Goal: Task Accomplishment & Management: Complete application form

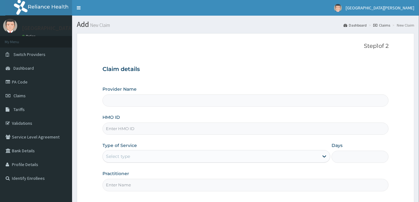
type input "[GEOGRAPHIC_DATA]"
click at [174, 130] on input "HMO ID" at bounding box center [245, 129] width 286 height 12
type input "SFA/14627/A"
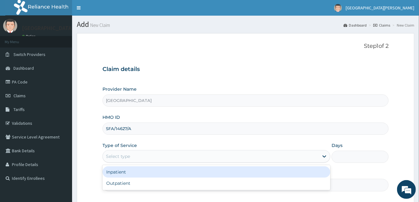
click at [156, 156] on div "Select type" at bounding box center [211, 157] width 216 height 10
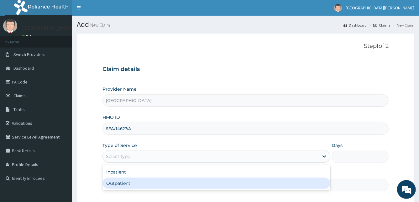
click at [127, 185] on div "Outpatient" at bounding box center [216, 183] width 228 height 11
type input "1"
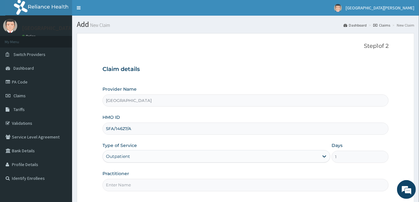
click at [127, 185] on input "Practitioner" at bounding box center [245, 185] width 286 height 12
type input "DR STANLEY"
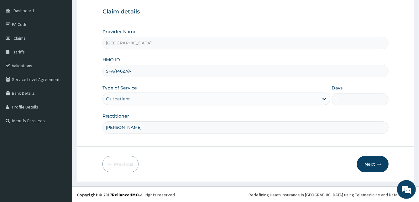
click at [368, 161] on button "Next" at bounding box center [373, 164] width 32 height 16
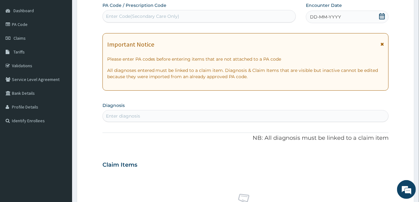
click at [323, 16] on span "DD-MM-YYYY" at bounding box center [325, 17] width 31 height 6
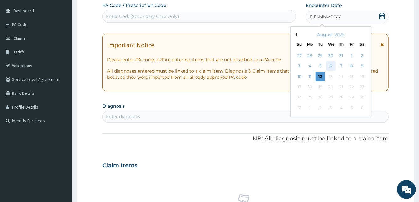
click at [333, 65] on div "6" at bounding box center [330, 66] width 9 height 9
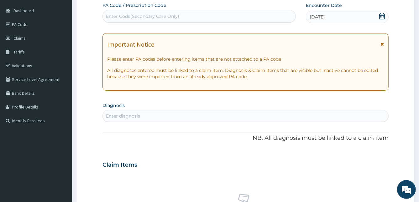
click at [135, 117] on div "Enter diagnosis" at bounding box center [123, 116] width 34 height 6
type input "MALARIA"
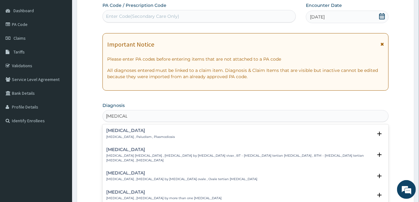
click at [110, 130] on h4 "Malaria" at bounding box center [140, 130] width 69 height 5
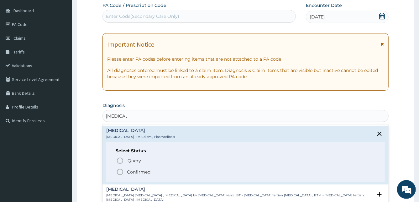
click at [119, 172] on icon "status option filled" at bounding box center [120, 172] width 8 height 8
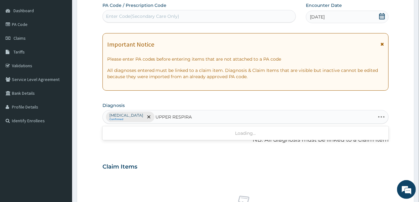
type input "UPPER RESPIRAT"
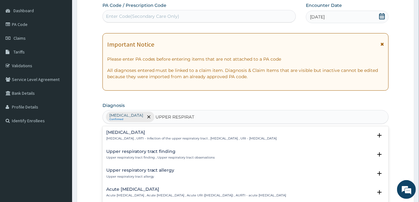
click at [153, 131] on h4 "Upper respiratory infection" at bounding box center [191, 132] width 171 height 5
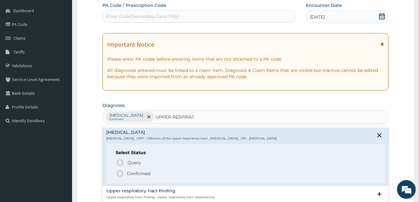
click at [118, 170] on icon "status option filled" at bounding box center [120, 174] width 8 height 8
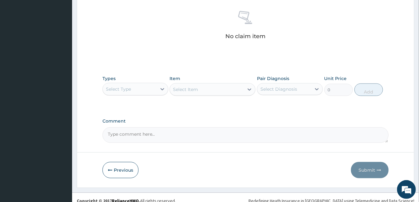
scroll to position [248, 0]
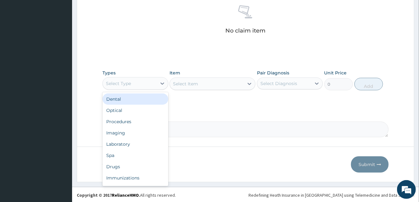
click at [109, 80] on div "Select Type" at bounding box center [118, 83] width 25 height 6
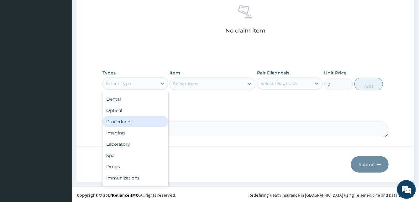
click at [144, 119] on div "Procedures" at bounding box center [135, 121] width 66 height 11
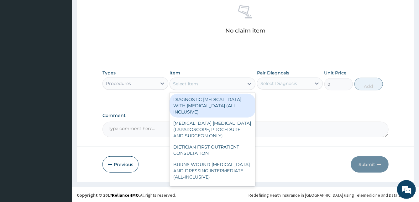
click at [199, 86] on div "Select Item" at bounding box center [207, 84] width 74 height 10
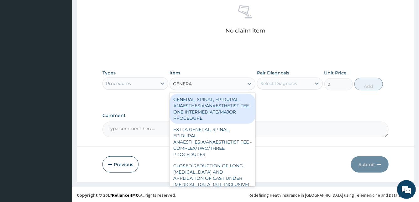
type input "GENERAL"
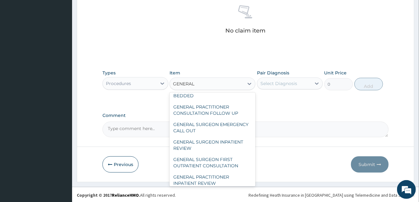
scroll to position [175, 0]
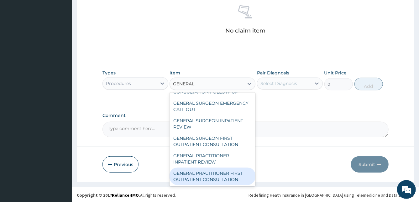
click at [230, 173] on div "GENERAL PRACTITIONER FIRST OUTPATIENT CONSULTATION" at bounding box center [212, 177] width 86 height 18
type input "3750"
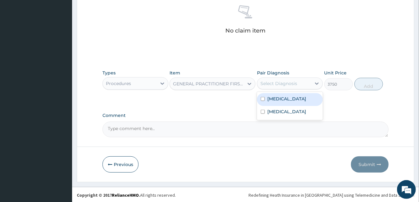
click at [283, 83] on div "Select Diagnosis" at bounding box center [278, 83] width 37 height 6
click at [262, 97] on input "checkbox" at bounding box center [263, 99] width 4 height 4
checkbox input "true"
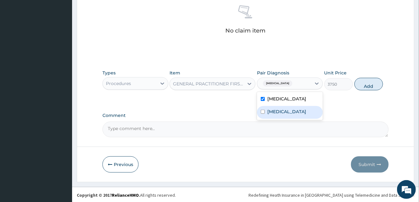
click at [262, 110] on div "Upper respiratory infection" at bounding box center [290, 112] width 66 height 13
checkbox input "true"
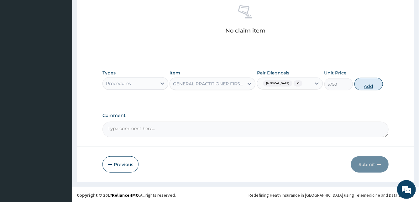
click at [363, 84] on button "Add" at bounding box center [368, 84] width 28 height 13
type input "0"
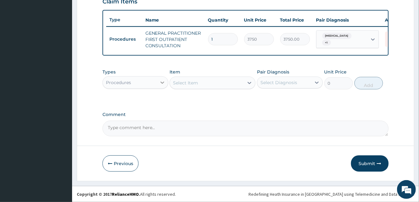
click at [165, 82] on icon at bounding box center [162, 83] width 6 height 6
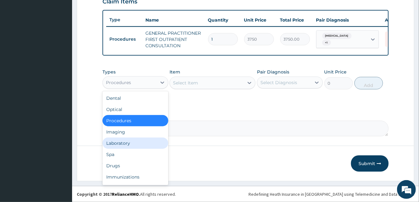
click at [147, 141] on div "Laboratory" at bounding box center [135, 143] width 66 height 11
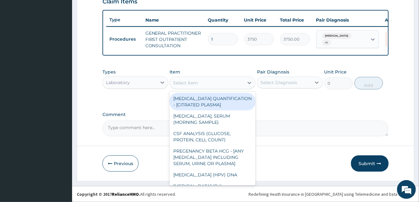
click at [204, 79] on div "Select Item" at bounding box center [207, 83] width 74 height 10
type input "M"
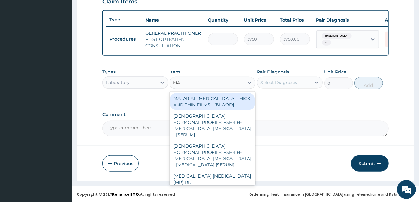
type input "MALA"
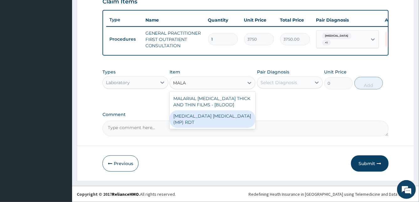
click at [219, 119] on div "MALARIA PARASITE (MP) RDT" at bounding box center [212, 120] width 86 height 18
type input "2000"
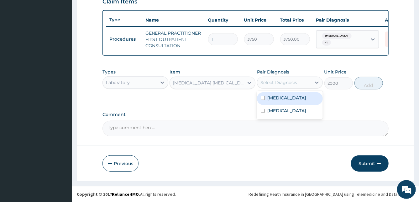
click at [301, 81] on div "Select Diagnosis" at bounding box center [284, 83] width 54 height 10
click at [271, 98] on label "Malaria" at bounding box center [286, 98] width 39 height 6
checkbox input "true"
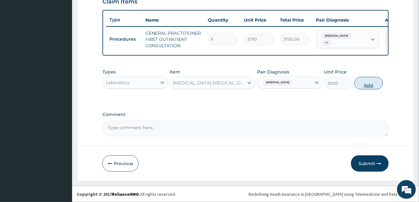
click at [370, 81] on button "Add" at bounding box center [368, 83] width 28 height 13
type input "0"
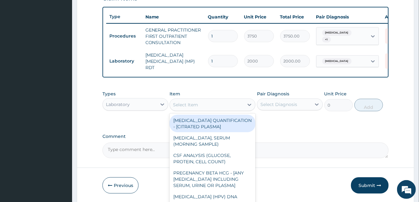
click at [183, 100] on div "Select Item" at bounding box center [207, 105] width 74 height 10
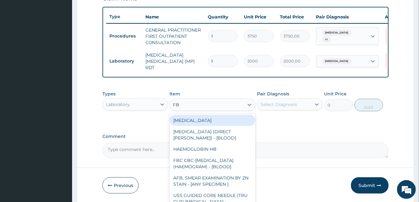
type input "FBC"
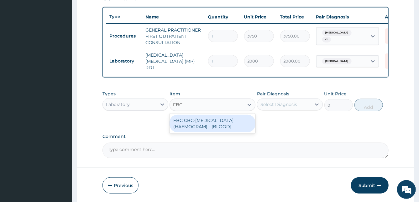
click at [221, 119] on div "FBC CBC-COMPLETE BLOOD COUNT (HAEMOGRAM) - [BLOOD]" at bounding box center [212, 124] width 86 height 18
type input "5000"
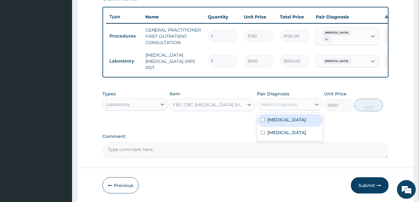
click at [299, 105] on div "Select Diagnosis" at bounding box center [284, 105] width 54 height 10
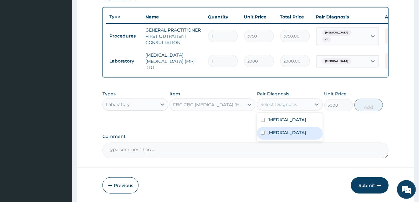
click at [272, 133] on label "Upper respiratory infection" at bounding box center [286, 133] width 39 height 6
checkbox input "true"
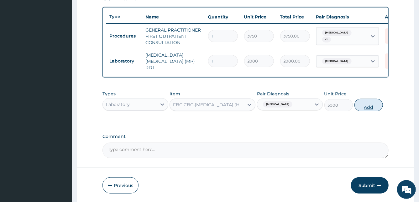
click at [363, 108] on button "Add" at bounding box center [368, 105] width 28 height 13
type input "0"
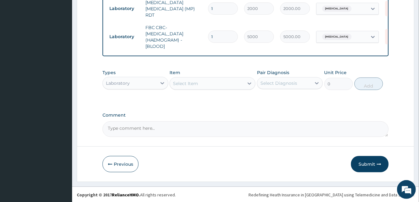
scroll to position [278, 0]
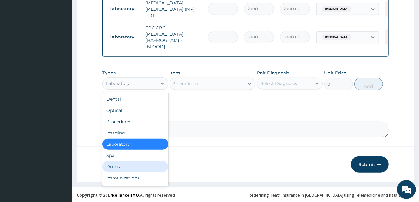
drag, startPoint x: 161, startPoint y: 85, endPoint x: 120, endPoint y: 163, distance: 88.0
click at [120, 90] on div "option Laboratory, selected. option Drugs focused, 7 of 10. 10 results availabl…" at bounding box center [135, 83] width 66 height 13
click at [120, 163] on div "Drugs" at bounding box center [135, 166] width 66 height 11
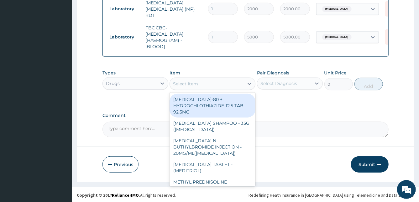
click at [210, 82] on div "Select Item" at bounding box center [207, 84] width 74 height 10
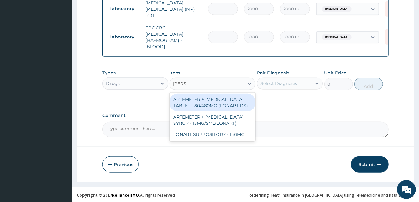
type input "LONAR"
click at [214, 107] on div "ARTEMETER + LUMEFANTRINE TABLET - 80/480MG (LONART DS)" at bounding box center [212, 103] width 86 height 18
type input "588"
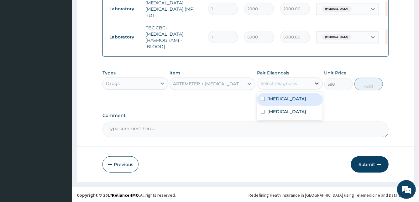
click at [318, 81] on icon at bounding box center [316, 83] width 6 height 6
click at [282, 102] on div "Malaria" at bounding box center [290, 99] width 66 height 13
checkbox input "true"
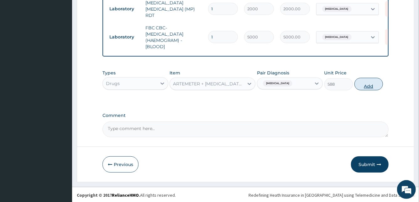
click at [370, 83] on button "Add" at bounding box center [368, 84] width 28 height 13
type input "0"
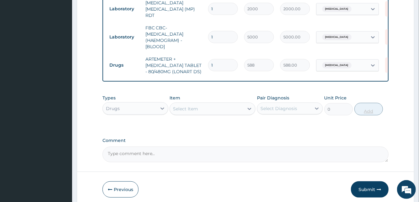
type input "0.00"
type input "6"
type input "3528.00"
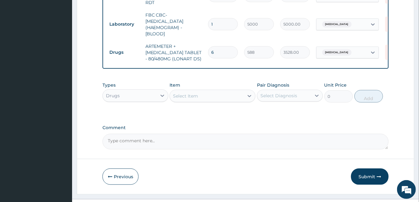
scroll to position [304, 0]
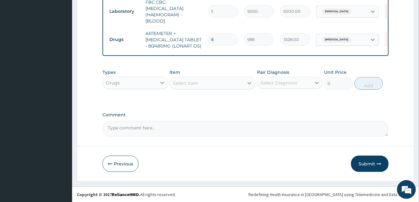
type input "6"
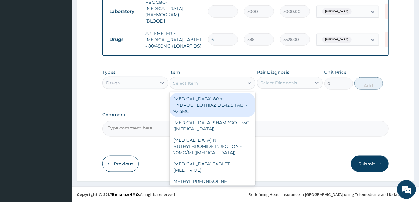
click at [209, 82] on div "Select Item" at bounding box center [207, 83] width 74 height 10
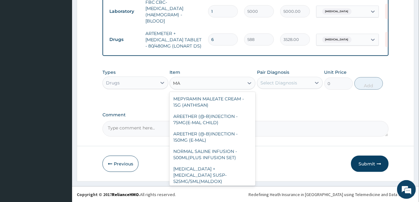
type input "M"
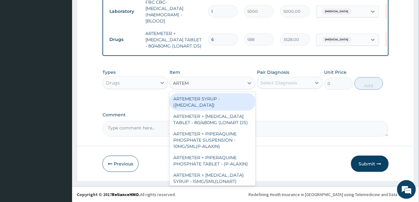
type input "ARTE"
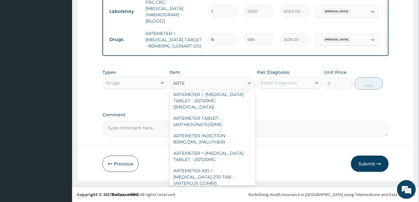
scroll to position [244, 0]
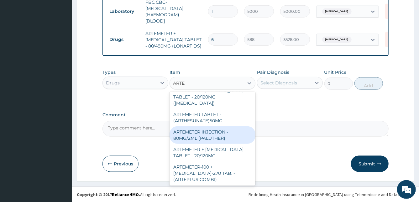
click at [214, 144] on div "ARTEMETER INJECTION - 80MG/2ML (PALUTHER)" at bounding box center [212, 136] width 86 height 18
type input "700"
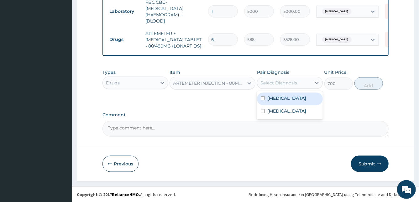
click at [270, 83] on div "Select Diagnosis" at bounding box center [278, 83] width 37 height 6
click at [264, 99] on input "checkbox" at bounding box center [263, 98] width 4 height 4
checkbox input "true"
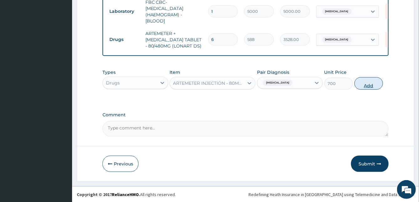
click at [365, 84] on button "Add" at bounding box center [368, 83] width 28 height 13
type input "0"
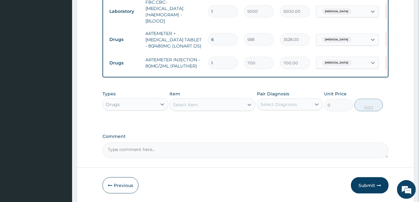
type input "0.00"
type input "3"
type input "2100.00"
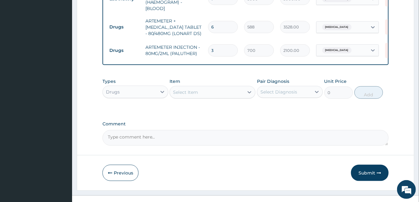
scroll to position [326, 0]
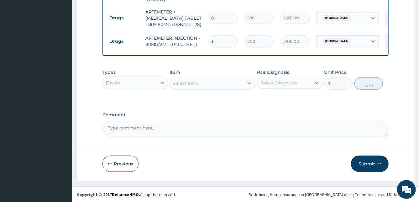
type input "3"
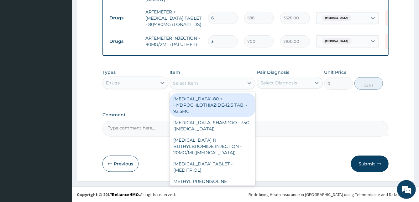
click at [201, 81] on div "Select Item" at bounding box center [207, 83] width 74 height 10
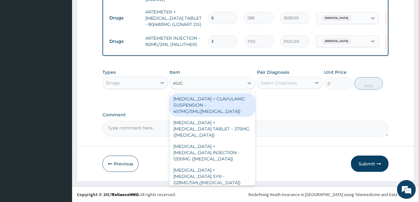
type input "AUGM"
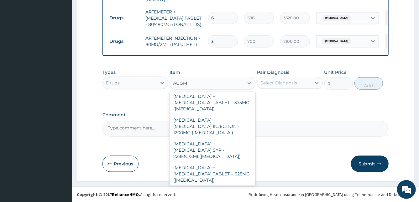
scroll to position [27, 0]
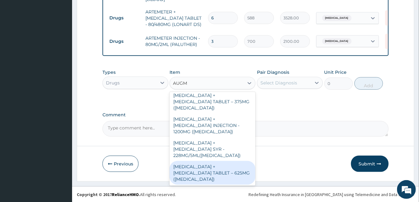
click at [220, 171] on div "AMOXICILLIN + CLAVULANIC ACID TABLET – 625MG (AUGMENTIN)" at bounding box center [212, 173] width 86 height 24
type input "672"
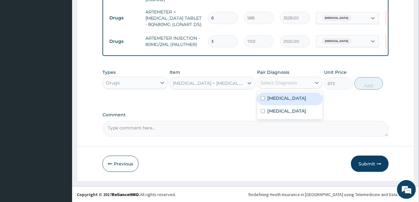
click at [297, 84] on div "Select Diagnosis" at bounding box center [284, 83] width 54 height 10
click at [265, 98] on div "Malaria" at bounding box center [290, 99] width 66 height 13
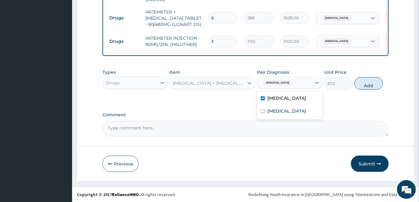
click at [265, 100] on div "Malaria" at bounding box center [290, 99] width 66 height 13
checkbox input "false"
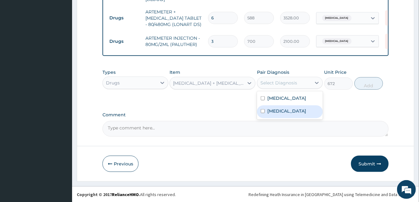
click at [266, 110] on div "Upper respiratory infection" at bounding box center [290, 112] width 66 height 13
checkbox input "true"
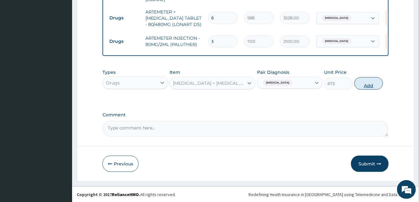
click at [367, 82] on button "Add" at bounding box center [368, 83] width 28 height 13
type input "0"
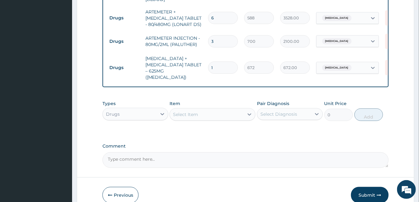
scroll to position [357, 0]
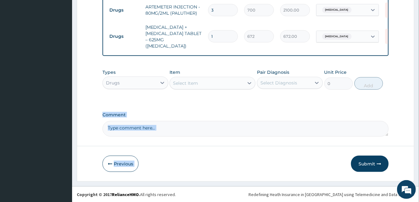
drag, startPoint x: 340, startPoint y: 150, endPoint x: 294, endPoint y: 119, distance: 55.1
click at [228, 35] on input "1" at bounding box center [223, 36] width 30 height 12
type input "10"
type input "6720.00"
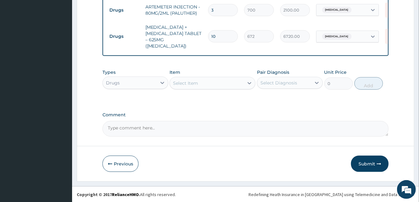
type input "10"
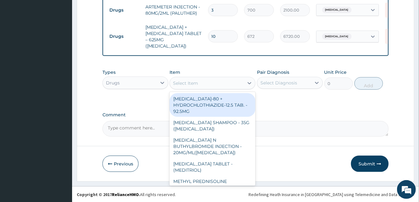
click at [183, 85] on div "Select Item" at bounding box center [185, 83] width 25 height 6
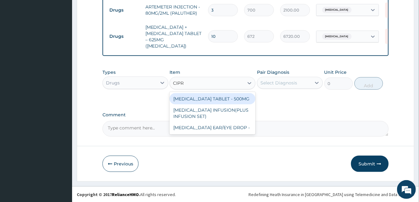
type input "CIPRO"
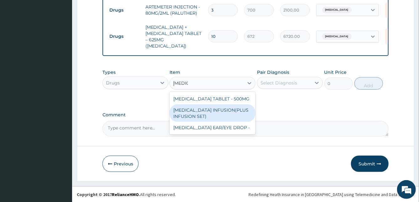
click at [210, 116] on div "CIPROFLOXACIN INFUSION(PLUS INFUSION SET)" at bounding box center [212, 114] width 86 height 18
type input "1092"
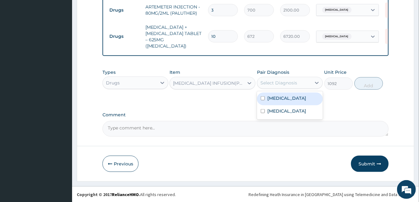
click at [288, 86] on div "Select Diagnosis" at bounding box center [278, 83] width 37 height 6
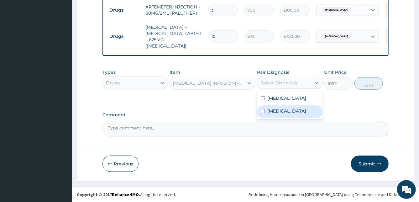
click at [272, 114] on label "Upper respiratory infection" at bounding box center [286, 111] width 39 height 6
checkbox input "true"
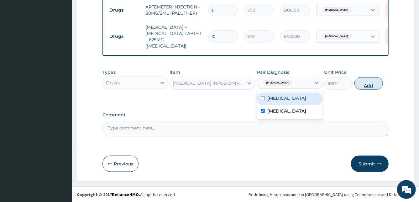
click at [363, 87] on button "Add" at bounding box center [368, 83] width 28 height 13
type input "0"
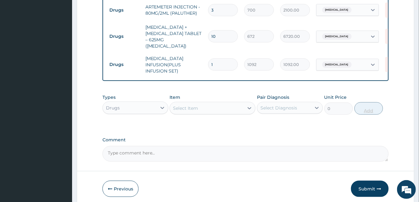
type input "0.00"
type input "3"
type input "3276.00"
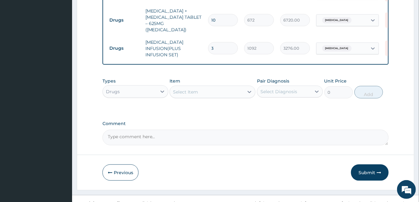
scroll to position [382, 0]
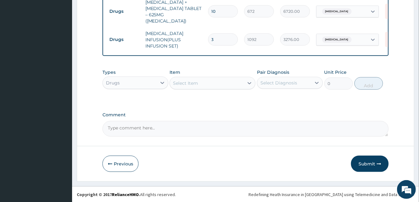
type input "3"
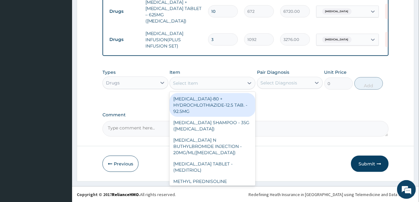
click at [179, 84] on div "Select Item" at bounding box center [185, 83] width 25 height 6
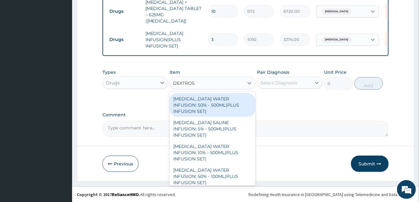
type input "DEXTROSE"
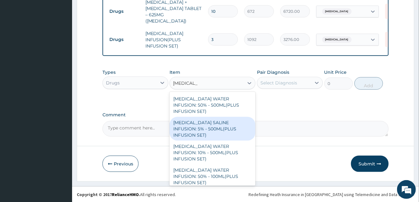
click at [236, 125] on div "DEXTROSE SALINE INFUSION: 5% - 500ML(PLUS INFUSION SET)" at bounding box center [212, 129] width 86 height 24
type input "1092"
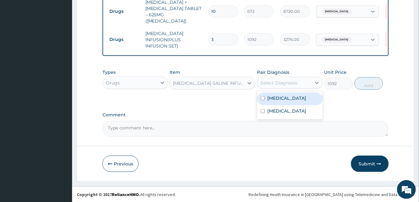
click at [284, 86] on div "Select Diagnosis" at bounding box center [278, 83] width 37 height 6
click at [263, 102] on div "Malaria" at bounding box center [290, 99] width 66 height 13
checkbox input "true"
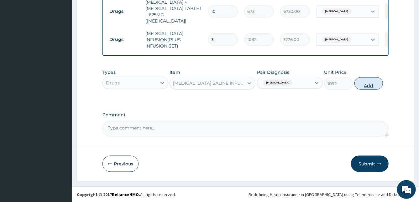
click at [371, 83] on button "Add" at bounding box center [368, 83] width 28 height 13
type input "0"
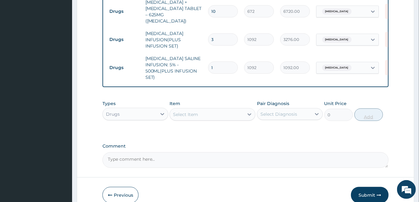
type input "0.00"
type input "2"
type input "2184.00"
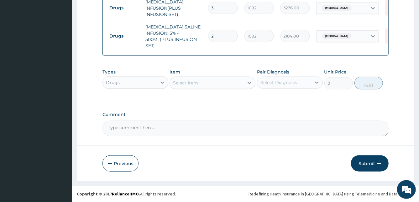
type input "2"
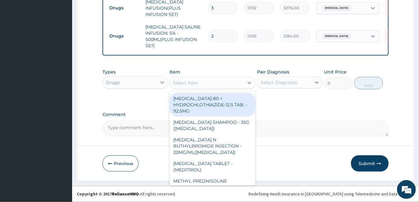
click at [190, 84] on div "Select Item" at bounding box center [185, 83] width 25 height 6
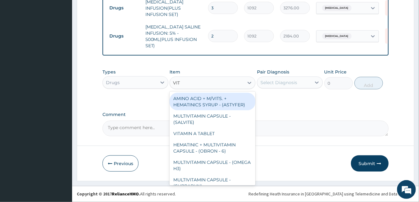
type input "VIT B"
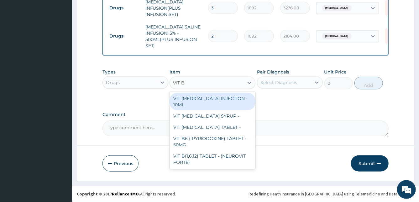
click at [229, 100] on div "VIT B- COMPLEX INJECTION - 10ML" at bounding box center [212, 102] width 86 height 18
type input "154"
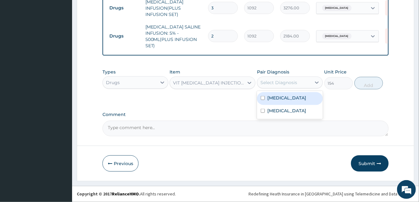
click at [304, 84] on div "Select Diagnosis" at bounding box center [284, 83] width 54 height 10
click at [280, 101] on label "Malaria" at bounding box center [286, 98] width 39 height 6
checkbox input "true"
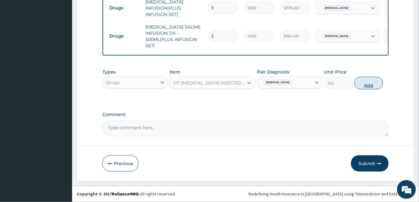
click at [364, 79] on button "Add" at bounding box center [368, 83] width 28 height 13
type input "0"
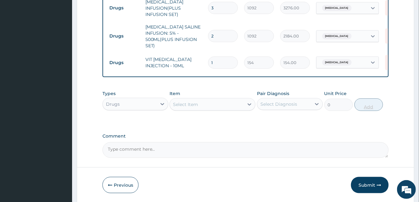
type input "0.00"
type input "2"
type input "308.00"
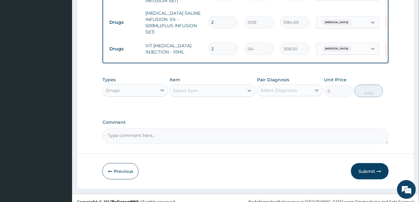
scroll to position [435, 0]
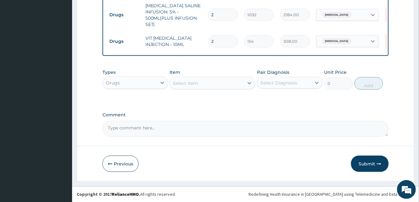
type input "2"
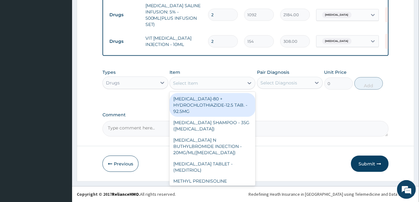
click at [204, 85] on div "Select Item" at bounding box center [207, 83] width 74 height 10
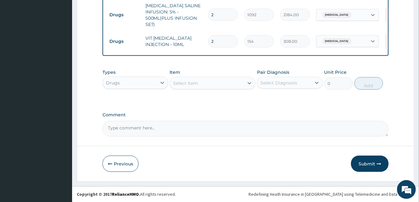
click at [204, 85] on div "Select Item" at bounding box center [207, 83] width 74 height 10
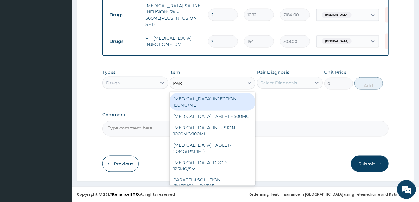
type input "PARA"
click at [204, 105] on div "PARACETAMOL INJECTION - 150MG/ML" at bounding box center [212, 102] width 86 height 18
type input "560"
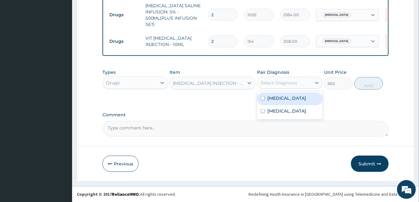
click at [296, 86] on div "Select Diagnosis" at bounding box center [284, 83] width 54 height 10
click at [282, 97] on label "Malaria" at bounding box center [286, 98] width 39 height 6
checkbox input "true"
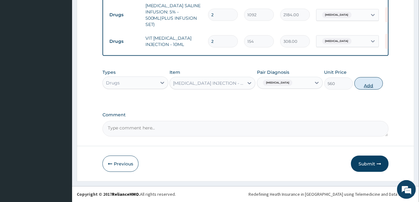
click at [363, 89] on button "Add" at bounding box center [368, 83] width 28 height 13
type input "0"
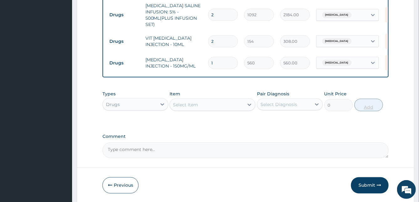
type input "0.00"
type input "2"
type input "1120.00"
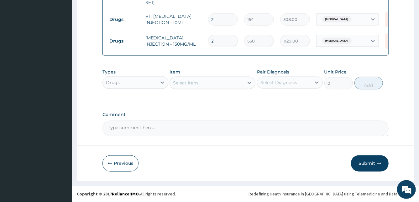
type input "2"
click at [200, 85] on div "Select Item" at bounding box center [207, 83] width 74 height 10
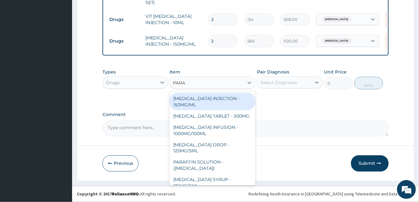
type input "PARAC"
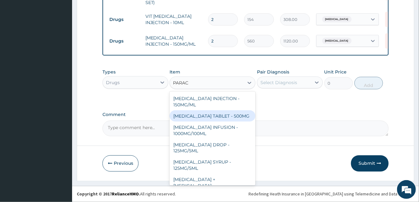
click at [225, 117] on div "PARACETAMOL TABLET - 500MG" at bounding box center [212, 116] width 86 height 11
type input "33.599999999999994"
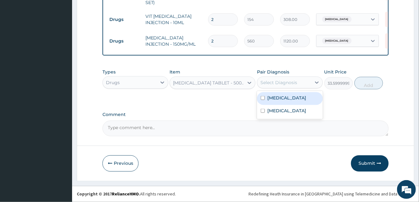
click at [302, 80] on div "Select Diagnosis" at bounding box center [284, 83] width 54 height 10
click at [274, 99] on label "Malaria" at bounding box center [286, 98] width 39 height 6
checkbox input "true"
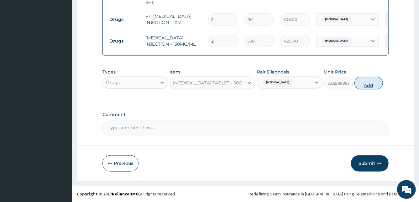
click at [372, 85] on button "Add" at bounding box center [368, 83] width 28 height 13
type input "0"
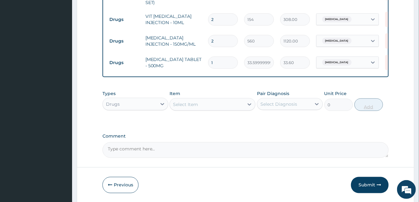
type input "10"
type input "336.00"
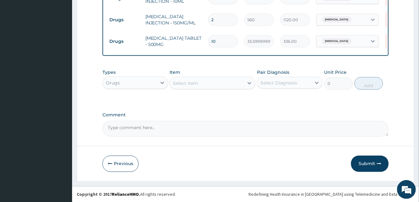
scroll to position [478, 0]
type input "10"
click at [367, 164] on button "Submit" at bounding box center [370, 164] width 38 height 16
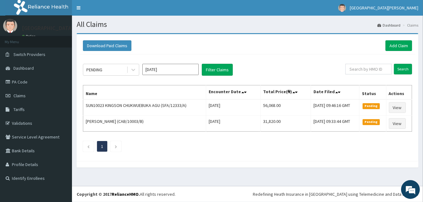
click at [176, 89] on th "Name" at bounding box center [144, 92] width 123 height 14
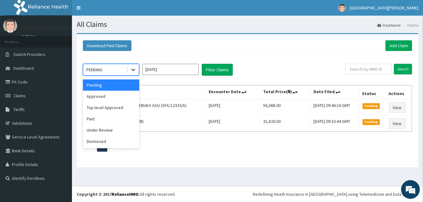
click at [136, 70] on icon at bounding box center [133, 70] width 6 height 6
click at [127, 98] on div "Approved" at bounding box center [111, 96] width 56 height 11
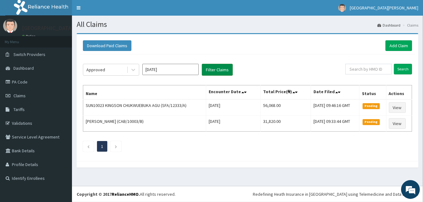
click at [218, 74] on button "Filter Claims" at bounding box center [217, 70] width 31 height 12
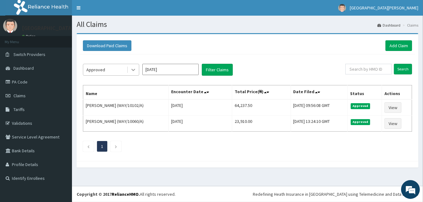
click at [132, 71] on icon at bounding box center [133, 70] width 6 height 6
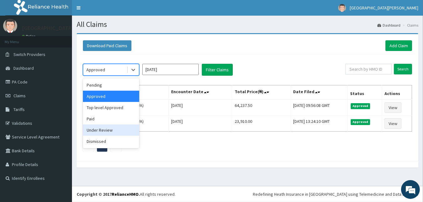
click at [118, 132] on div "Under Review" at bounding box center [111, 130] width 56 height 11
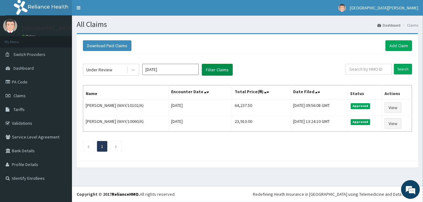
click at [217, 72] on button "Filter Claims" at bounding box center [217, 70] width 31 height 12
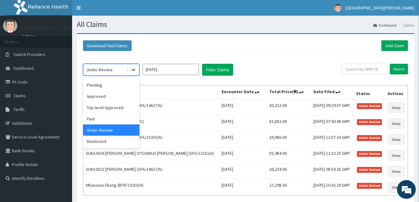
click at [134, 71] on icon at bounding box center [133, 70] width 6 height 6
click at [391, 47] on link "Add Claim" at bounding box center [394, 45] width 27 height 11
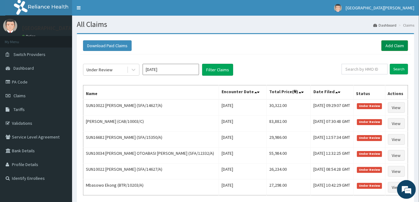
click at [391, 47] on link "Add Claim" at bounding box center [394, 45] width 27 height 11
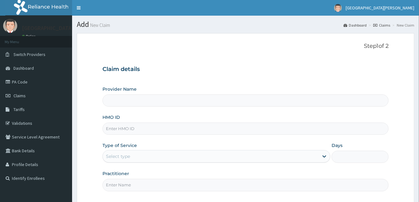
type input "St Anne's Memorial Hospital"
click at [150, 130] on input "HMO ID" at bounding box center [245, 129] width 286 height 12
type input "SPR/10013/A"
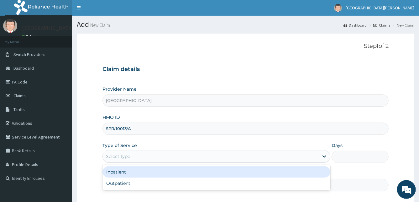
click at [150, 153] on div "Select type" at bounding box center [211, 157] width 216 height 10
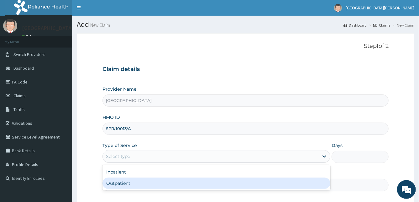
click at [126, 184] on div "Outpatient" at bounding box center [216, 183] width 228 height 11
type input "1"
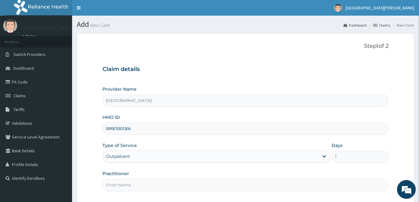
click at [126, 184] on input "Practitioner" at bounding box center [245, 185] width 286 height 12
type input "DR STANLEY"
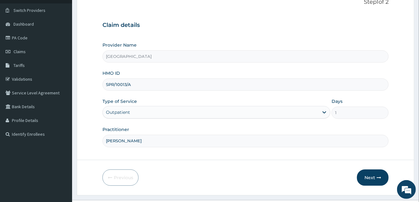
scroll to position [58, 0]
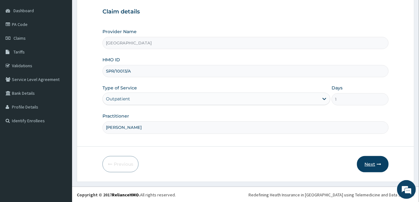
click at [369, 164] on button "Next" at bounding box center [373, 164] width 32 height 16
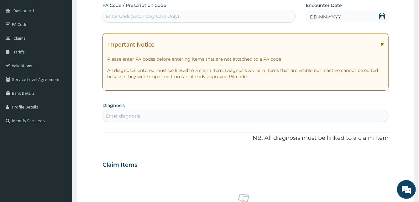
click at [383, 44] on icon at bounding box center [381, 44] width 3 height 4
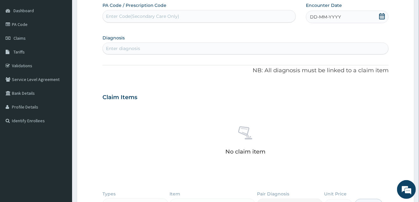
click at [323, 17] on span "DD-MM-YYYY" at bounding box center [325, 17] width 31 height 6
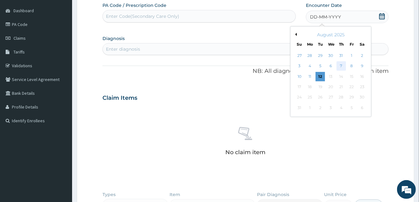
click at [340, 65] on div "7" at bounding box center [340, 66] width 9 height 9
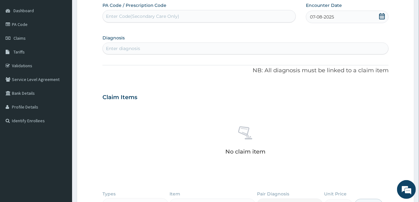
click at [343, 20] on div "07-08-2025" at bounding box center [347, 17] width 83 height 13
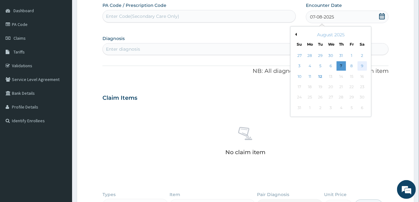
click at [359, 64] on div "9" at bounding box center [361, 66] width 9 height 9
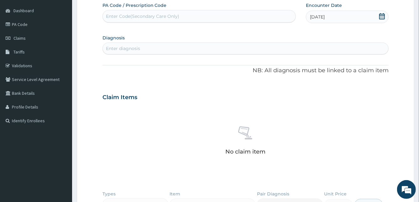
click at [204, 48] on div "Enter diagnosis" at bounding box center [246, 49] width 286 height 10
type input "MALARIA"
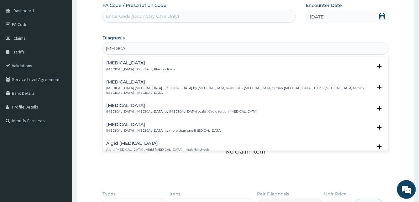
click at [124, 69] on p "Malaria , Paludism , Plasmodiosis" at bounding box center [140, 69] width 69 height 4
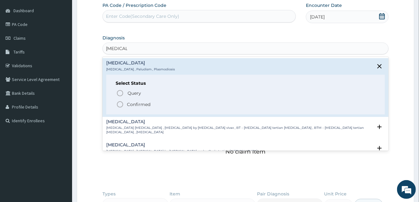
click at [120, 104] on icon "status option filled" at bounding box center [120, 105] width 8 height 8
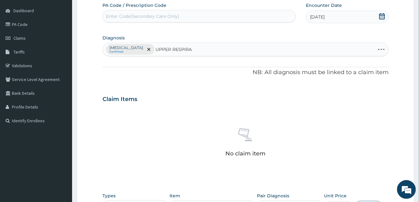
type input "UPPER RESPIRAT"
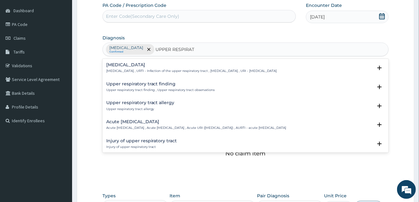
click at [128, 65] on h4 "Upper respiratory infection" at bounding box center [191, 65] width 171 height 5
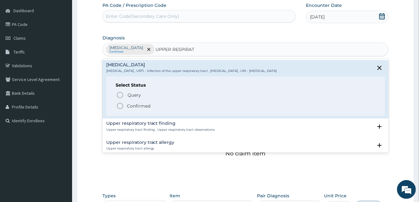
click at [120, 106] on icon "status option filled" at bounding box center [120, 106] width 8 height 8
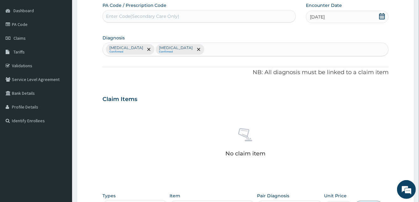
scroll to position [181, 0]
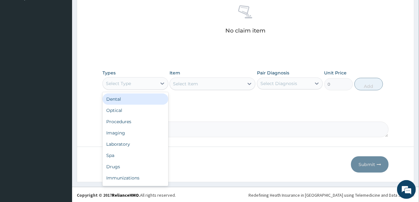
click at [152, 87] on div "Select Type" at bounding box center [130, 84] width 54 height 10
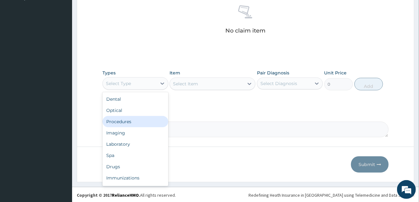
click at [126, 120] on div "Procedures" at bounding box center [135, 121] width 66 height 11
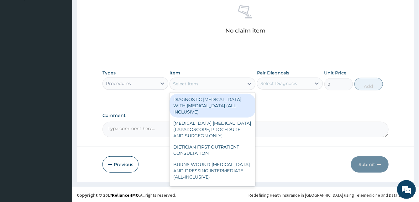
click at [243, 85] on div "Select Item" at bounding box center [207, 84] width 74 height 10
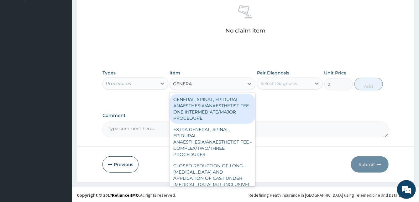
type input "GENERAL"
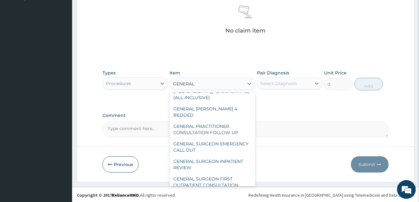
scroll to position [175, 0]
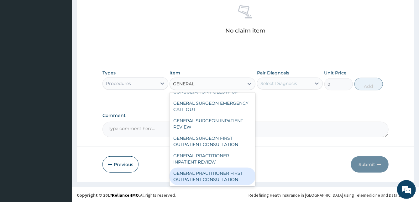
click at [232, 181] on div "GENERAL PRACTITIONER FIRST OUTPATIENT CONSULTATION" at bounding box center [212, 177] width 86 height 18
type input "3750"
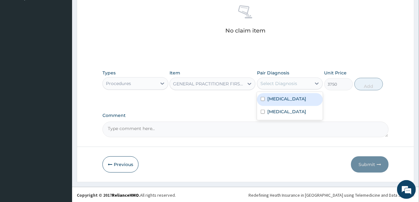
click at [282, 84] on div "Select Diagnosis" at bounding box center [278, 83] width 37 height 6
click at [270, 100] on label "Malaria" at bounding box center [286, 99] width 39 height 6
checkbox input "true"
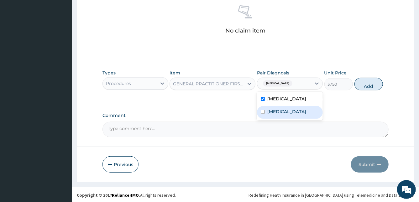
click at [267, 110] on label "Upper respiratory infection" at bounding box center [286, 112] width 39 height 6
checkbox input "true"
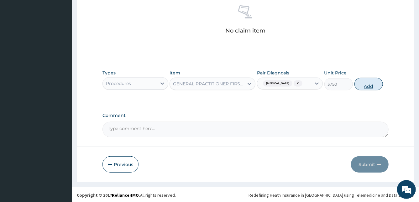
click at [372, 81] on button "Add" at bounding box center [368, 84] width 28 height 13
type input "0"
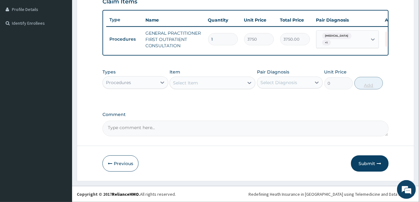
scroll to position [158, 0]
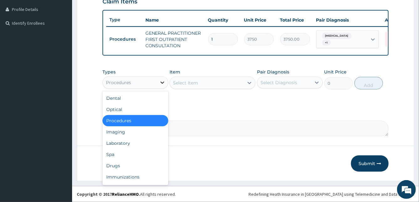
click at [158, 79] on div at bounding box center [162, 82] width 11 height 11
click at [127, 140] on div "Laboratory" at bounding box center [135, 143] width 66 height 11
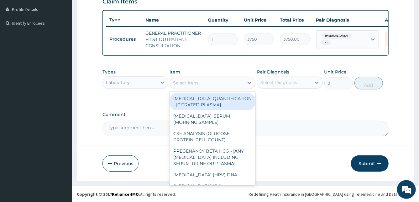
click at [226, 85] on div "Select Item" at bounding box center [207, 83] width 74 height 10
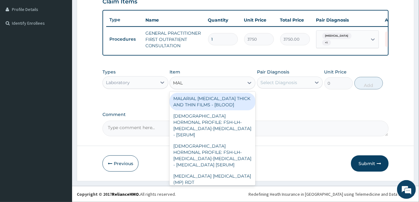
type input "MALA"
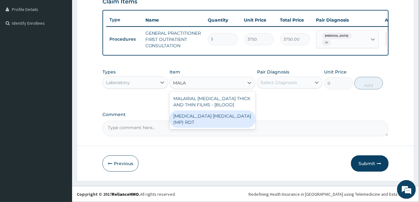
click at [237, 120] on div "MALARIA PARASITE (MP) RDT" at bounding box center [212, 120] width 86 height 18
type input "2000"
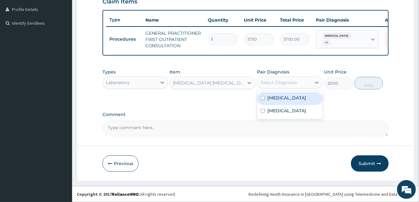
click at [304, 83] on div "Select Diagnosis" at bounding box center [284, 83] width 54 height 10
click at [271, 99] on label "Malaria" at bounding box center [286, 98] width 39 height 6
checkbox input "true"
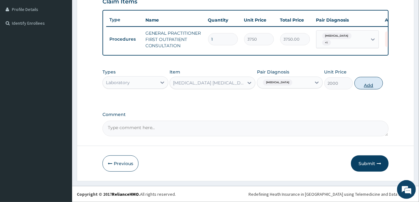
click at [360, 84] on button "Add" at bounding box center [368, 83] width 28 height 13
type input "0"
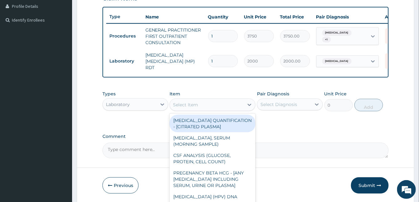
click at [195, 106] on div "Select Item" at bounding box center [185, 105] width 25 height 6
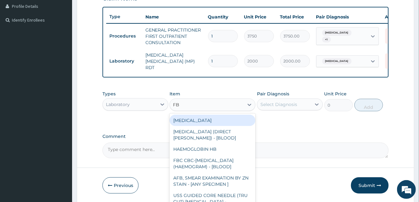
type input "FBC"
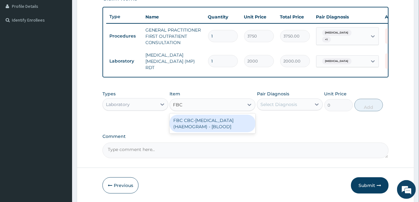
click at [204, 124] on div "FBC CBC-COMPLETE BLOOD COUNT (HAEMOGRAM) - [BLOOD]" at bounding box center [212, 124] width 86 height 18
type input "5000"
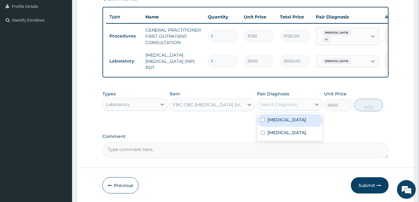
click at [278, 103] on div "Select Diagnosis" at bounding box center [278, 104] width 37 height 6
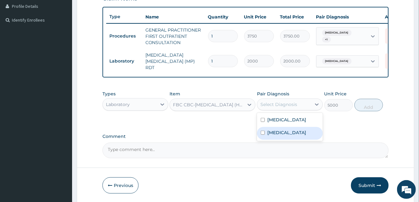
click at [267, 134] on label "Upper respiratory infection" at bounding box center [286, 133] width 39 height 6
checkbox input "true"
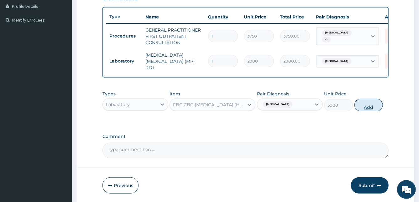
click at [364, 107] on button "Add" at bounding box center [368, 105] width 28 height 13
type input "0"
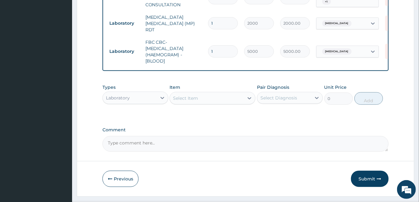
scroll to position [212, 0]
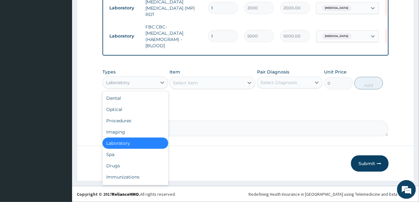
click at [134, 81] on div "Laboratory" at bounding box center [130, 83] width 54 height 10
click at [119, 165] on div "Drugs" at bounding box center [135, 165] width 66 height 11
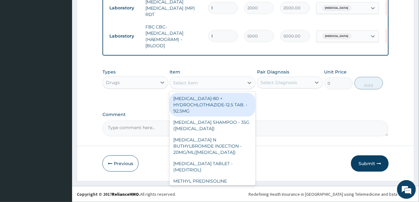
click at [214, 82] on div "Select Item" at bounding box center [207, 83] width 74 height 10
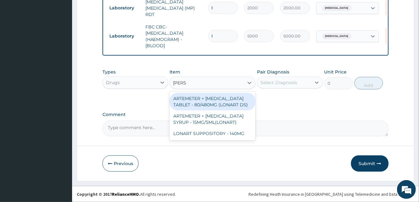
type input "LONAR"
click at [219, 102] on div "ARTEMETER + LUMEFANTRINE TABLET - 80/480MG (LONART DS)" at bounding box center [212, 102] width 86 height 18
type input "588"
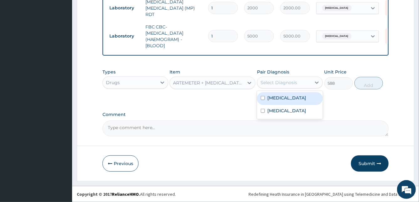
click at [277, 86] on div "Select Diagnosis" at bounding box center [278, 83] width 37 height 6
click at [270, 97] on label "Malaria" at bounding box center [286, 98] width 39 height 6
checkbox input "true"
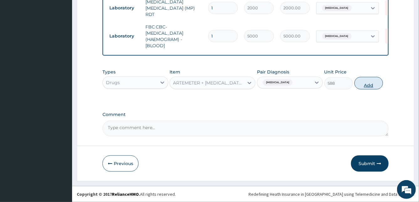
click at [362, 82] on button "Add" at bounding box center [368, 83] width 28 height 13
type input "0"
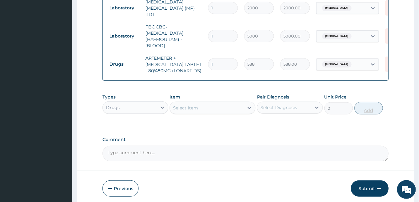
type input "0.00"
type input "6"
type input "3528.00"
type input "6"
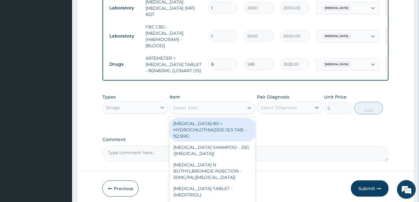
click at [225, 110] on div "Select Item" at bounding box center [207, 108] width 74 height 10
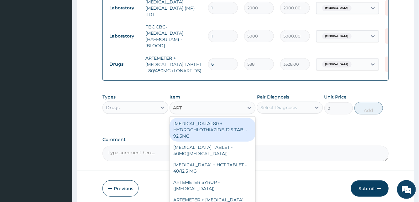
type input "ARTE"
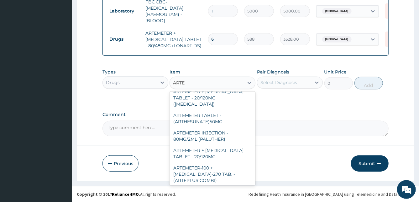
scroll to position [244, 0]
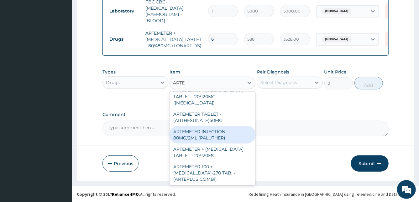
click at [228, 144] on div "ARTEMETER INJECTION - 80MG/2ML (PALUTHER)" at bounding box center [212, 135] width 86 height 18
type input "700"
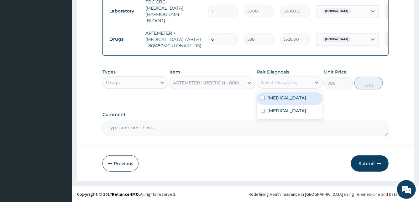
click at [299, 80] on div "Select Diagnosis" at bounding box center [284, 83] width 54 height 10
click at [276, 101] on label "Malaria" at bounding box center [286, 98] width 39 height 6
checkbox input "true"
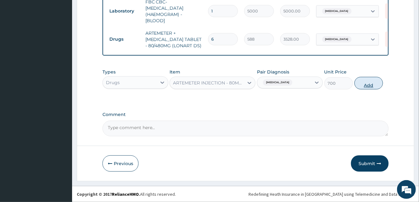
click at [368, 88] on button "Add" at bounding box center [368, 83] width 28 height 13
type input "0"
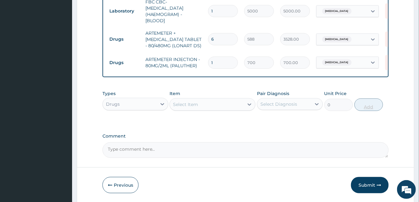
type input "0.00"
type input "3"
type input "2100.00"
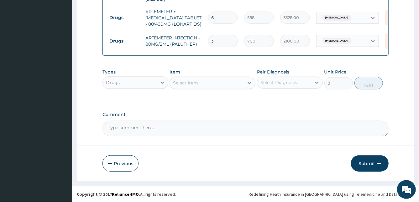
type input "3"
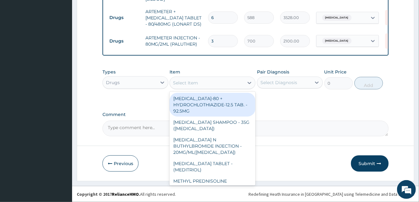
click at [224, 82] on div "Select Item" at bounding box center [207, 83] width 74 height 10
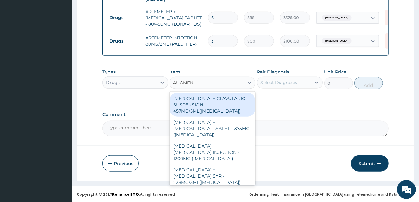
type input "AUGMENT"
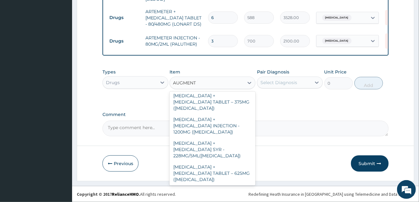
scroll to position [27, 0]
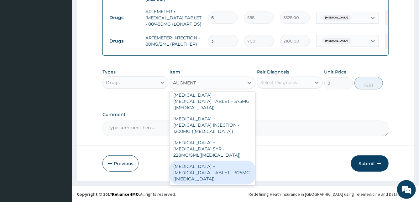
click at [227, 165] on div "AMOXICILLIN + CLAVULANIC ACID TABLET – 625MG (AUGMENTIN)" at bounding box center [212, 173] width 86 height 24
type input "672"
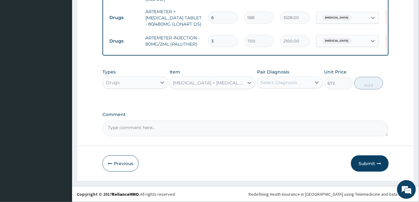
click at [291, 82] on div "Select Diagnosis" at bounding box center [278, 83] width 37 height 6
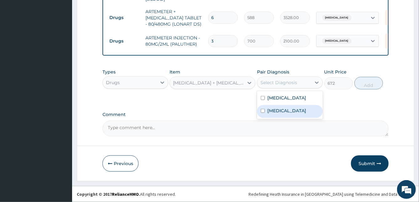
click at [282, 112] on label "Upper respiratory infection" at bounding box center [286, 111] width 39 height 6
checkbox input "true"
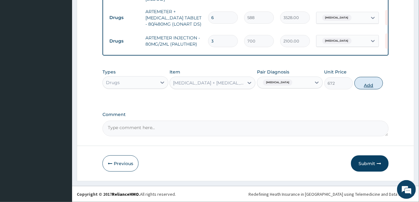
click at [367, 85] on button "Add" at bounding box center [368, 83] width 28 height 13
type input "0"
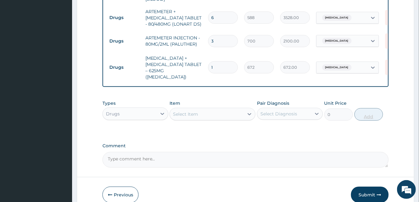
type input "10"
type input "6720.00"
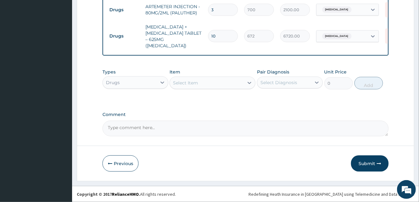
type input "10"
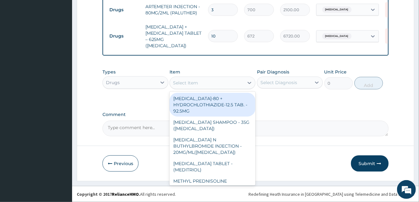
click at [229, 85] on div "Select Item" at bounding box center [207, 83] width 74 height 10
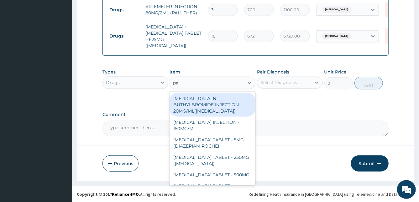
type input "par"
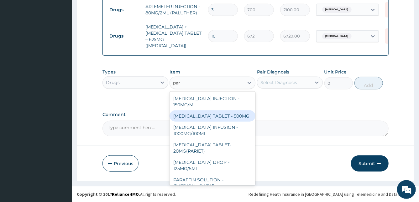
click at [221, 118] on div "PARACETAMOL TABLET - 500MG" at bounding box center [212, 116] width 86 height 11
type input "33.599999999999994"
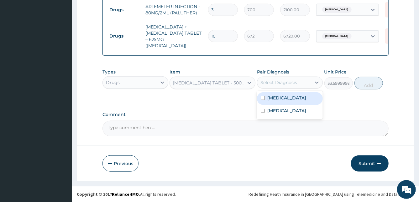
click at [294, 78] on div "Select Diagnosis" at bounding box center [284, 83] width 54 height 10
click at [278, 100] on label "Malaria" at bounding box center [286, 98] width 39 height 6
checkbox input "true"
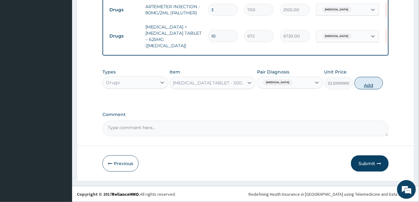
click at [365, 86] on button "Add" at bounding box center [368, 83] width 28 height 13
type input "0"
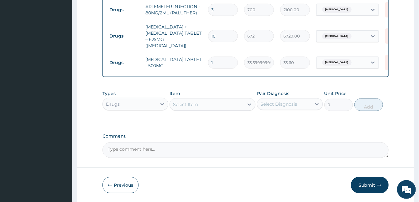
type input "15"
type input "504.00"
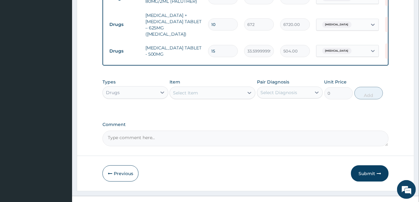
scroll to position [311, 0]
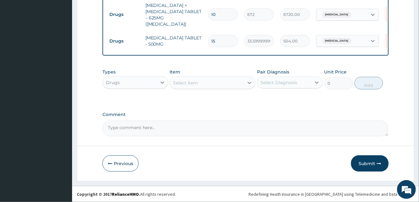
type input "15"
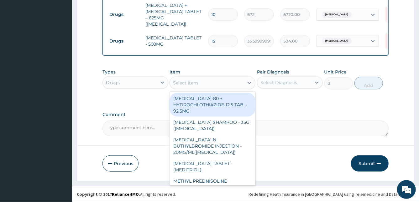
click at [198, 83] on div "Select Item" at bounding box center [207, 83] width 74 height 10
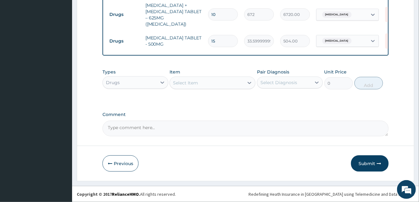
click at [363, 163] on button "Submit" at bounding box center [370, 164] width 38 height 16
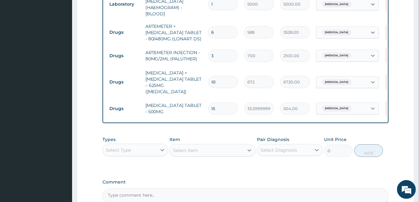
scroll to position [379, 0]
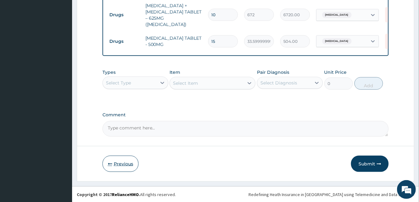
click at [122, 158] on button "Previous" at bounding box center [120, 164] width 36 height 16
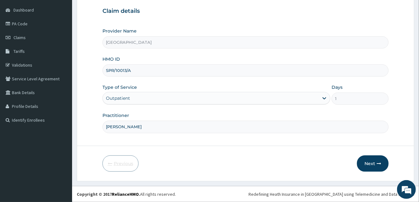
scroll to position [58, 0]
click at [142, 73] on input "SPR/10013/A" at bounding box center [245, 71] width 286 height 12
click at [373, 166] on button "Next" at bounding box center [373, 164] width 32 height 16
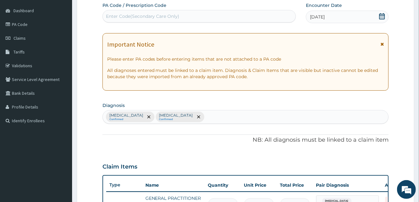
click at [382, 44] on icon at bounding box center [381, 44] width 3 height 4
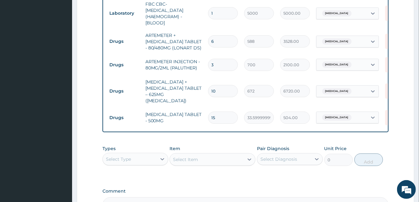
scroll to position [311, 0]
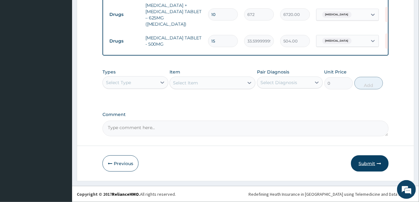
click at [371, 164] on button "Submit" at bounding box center [370, 164] width 38 height 16
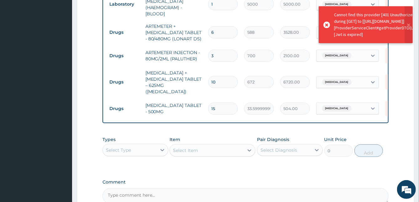
scroll to position [379, 0]
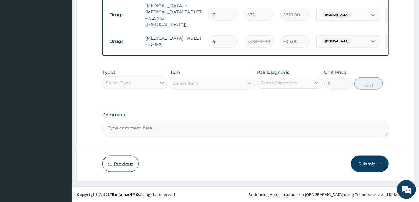
click at [122, 163] on button "Previous" at bounding box center [120, 164] width 36 height 16
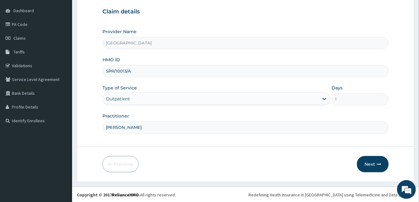
click at [137, 70] on input "SPR/10013/A" at bounding box center [245, 71] width 286 height 12
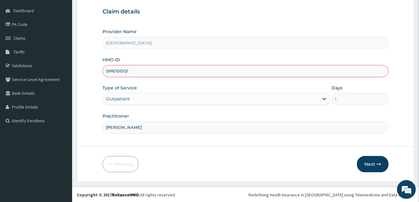
type input "SPR/10013/A"
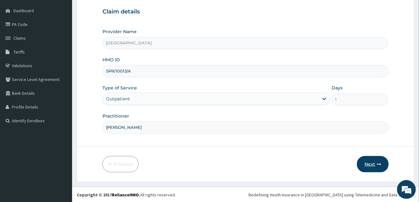
click at [366, 165] on button "Next" at bounding box center [373, 164] width 32 height 16
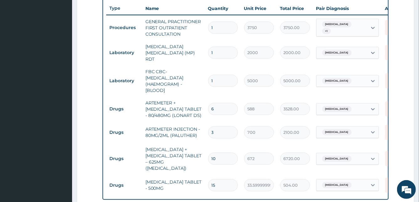
scroll to position [379, 0]
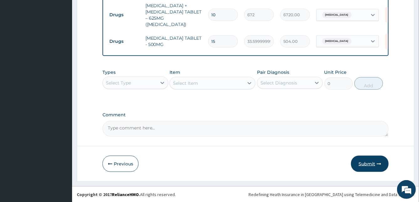
click at [368, 162] on button "Submit" at bounding box center [370, 164] width 38 height 16
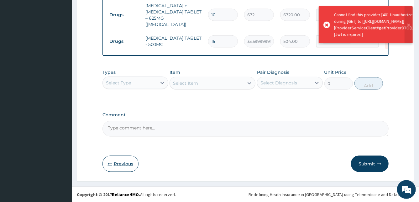
click at [118, 165] on button "Previous" at bounding box center [120, 164] width 36 height 16
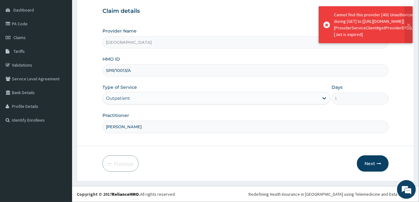
scroll to position [58, 0]
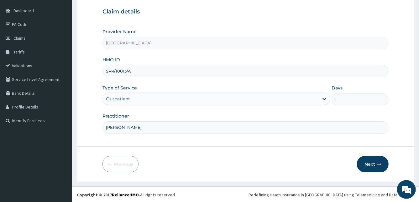
click at [132, 69] on input "SPR/10013/A" at bounding box center [245, 71] width 286 height 12
click at [124, 70] on input "SPR/10013/A" at bounding box center [245, 71] width 286 height 12
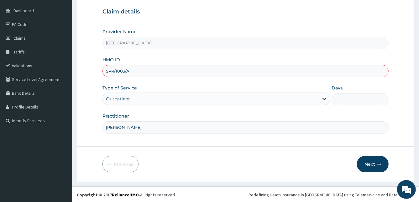
click at [124, 70] on input "SPR/1003/A" at bounding box center [245, 71] width 286 height 12
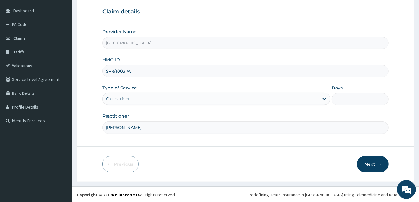
type input "SPR/10031/A"
click at [377, 164] on icon "button" at bounding box center [378, 164] width 4 height 4
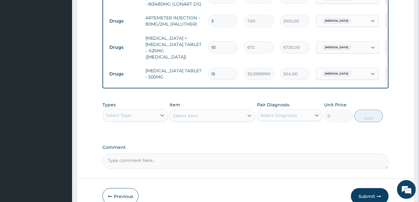
scroll to position [379, 0]
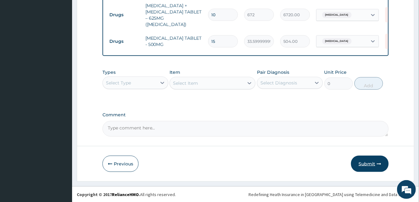
click at [360, 163] on button "Submit" at bounding box center [370, 164] width 38 height 16
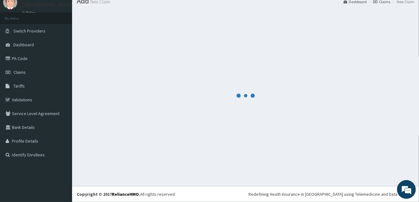
scroll to position [23, 0]
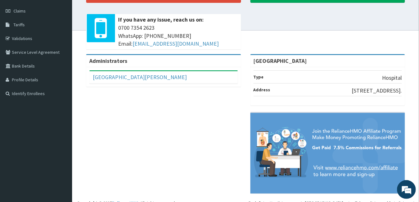
scroll to position [102, 0]
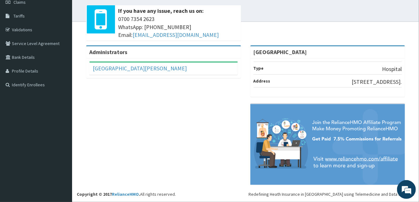
click at [229, 105] on div "Administrators [GEOGRAPHIC_DATA][PERSON_NAME] Full Name [GEOGRAPHIC_DATA][PERSO…" at bounding box center [245, 118] width 337 height 146
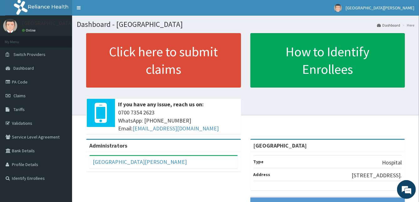
click at [285, 105] on div "Click here to submit claims If you have any issue, reach us on: [PHONE_NUMBER] …" at bounding box center [245, 86] width 337 height 106
click at [91, 171] on div "[GEOGRAPHIC_DATA][PERSON_NAME] Full Name [GEOGRAPHIC_DATA][PERSON_NAME] Email A…" at bounding box center [163, 162] width 155 height 20
